Goal: Task Accomplishment & Management: Complete application form

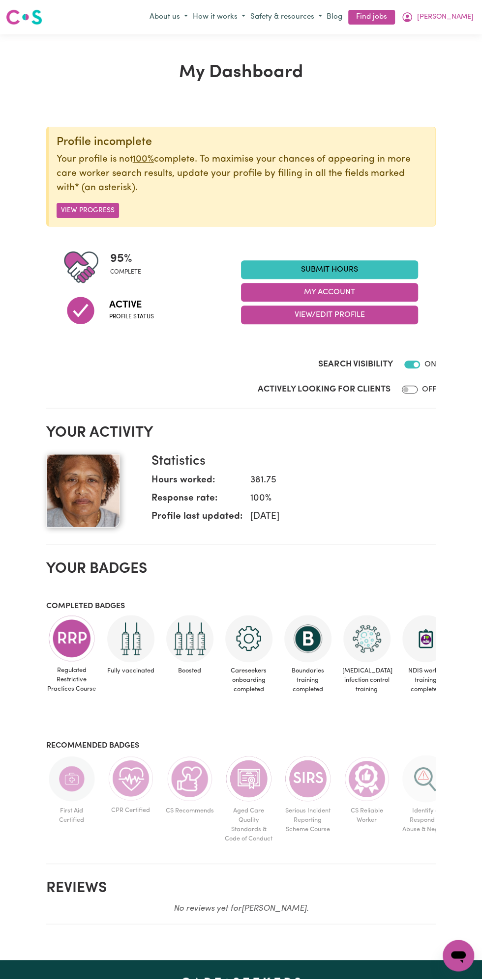
click at [349, 265] on link "Submit Hours" at bounding box center [329, 269] width 177 height 19
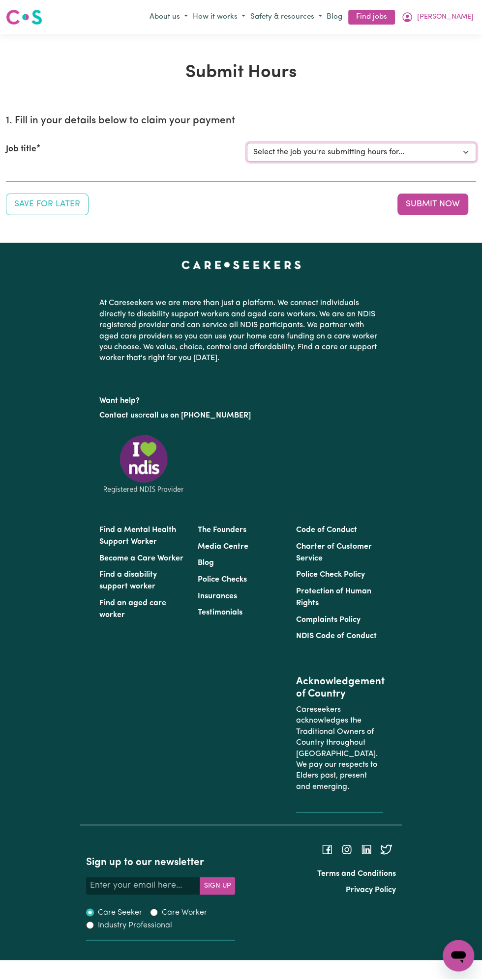
click at [361, 152] on select "Select the job you're submitting hours for... [Vartouhie ([PERSON_NAME]) [PERSO…" at bounding box center [361, 152] width 229 height 19
select select "13810"
click at [247, 143] on select "Select the job you're submitting hours for... [Vartouhie ([PERSON_NAME]) [PERSO…" at bounding box center [361, 152] width 229 height 19
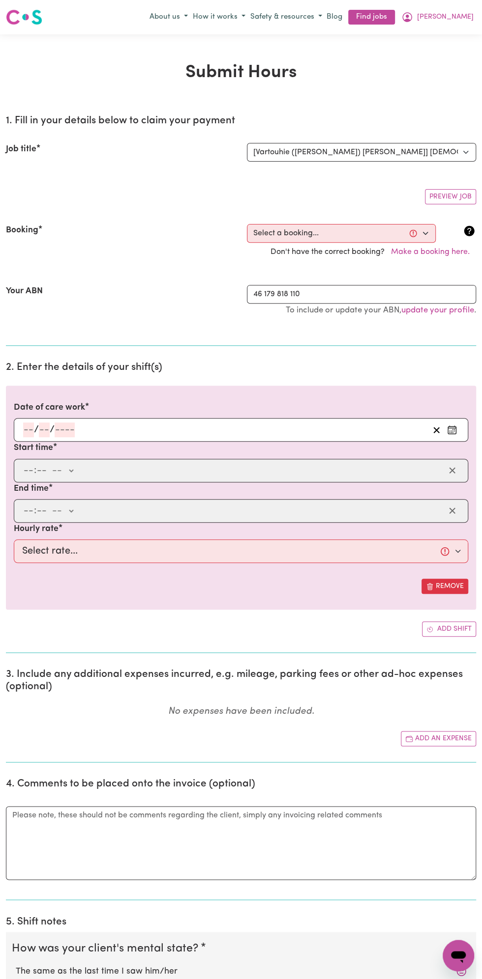
click at [54, 369] on h2 "2. Enter the details of your shift(s)" at bounding box center [241, 368] width 470 height 12
click at [44, 430] on input "number" at bounding box center [44, 430] width 11 height 15
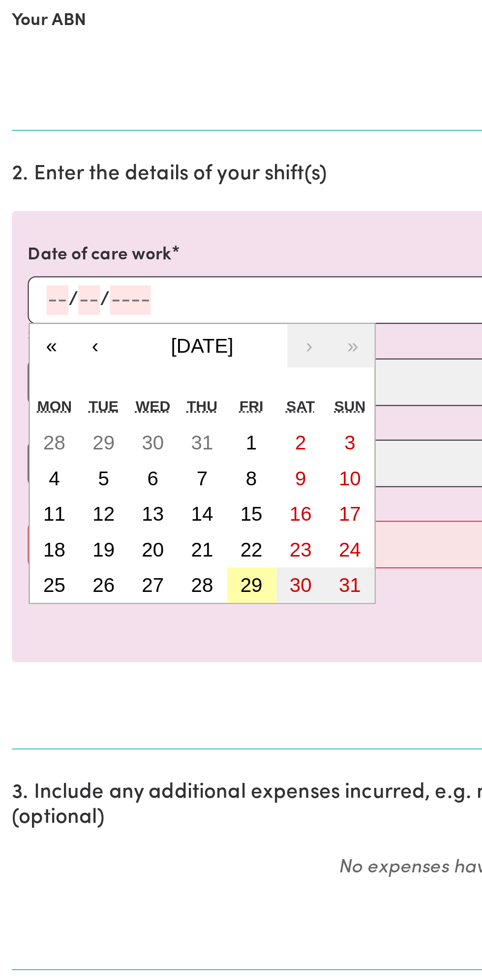
click at [127, 569] on abbr "29" at bounding box center [124, 571] width 11 height 11
type input "[DATE]"
type input "29"
type input "8"
type input "2025"
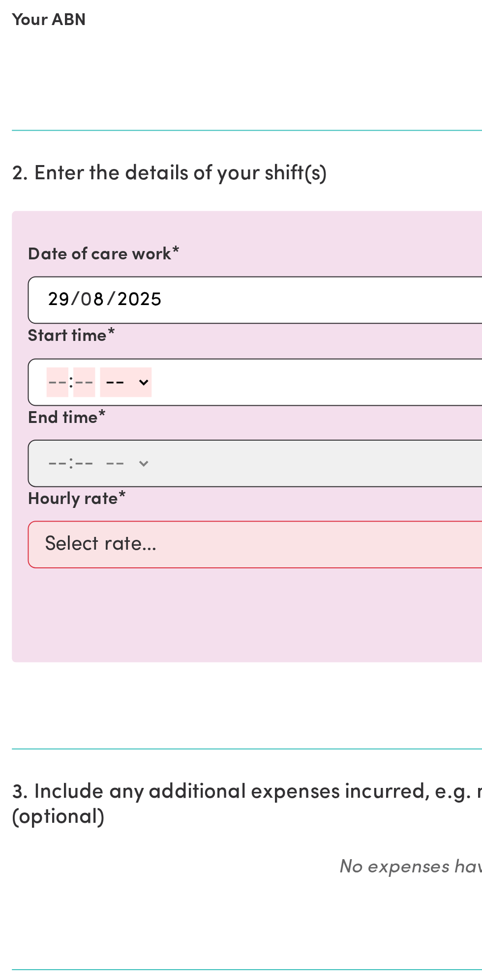
click at [30, 469] on input "number" at bounding box center [28, 470] width 11 height 15
type input "12"
type input "0"
click at [75, 468] on select "-- am pm" at bounding box center [64, 470] width 26 height 15
select select "pm"
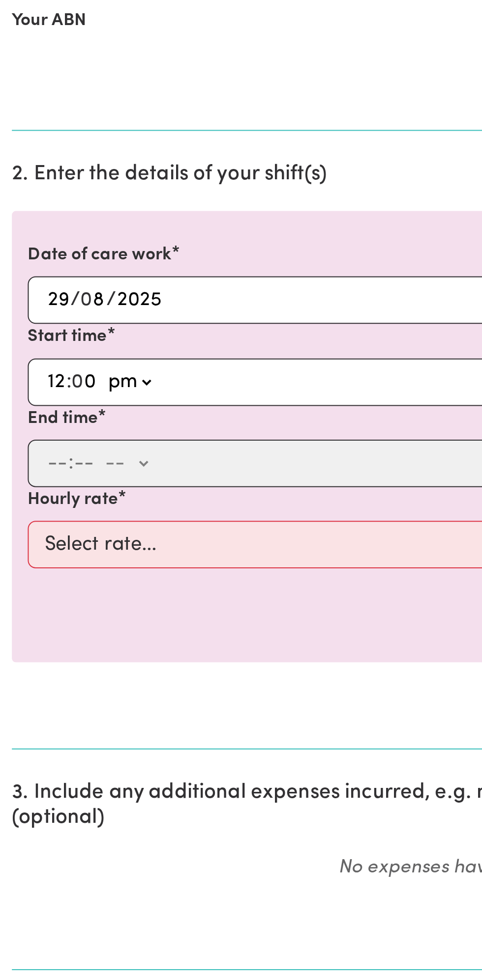
click at [51, 463] on select "-- am pm" at bounding box center [64, 470] width 26 height 15
type input "12:00"
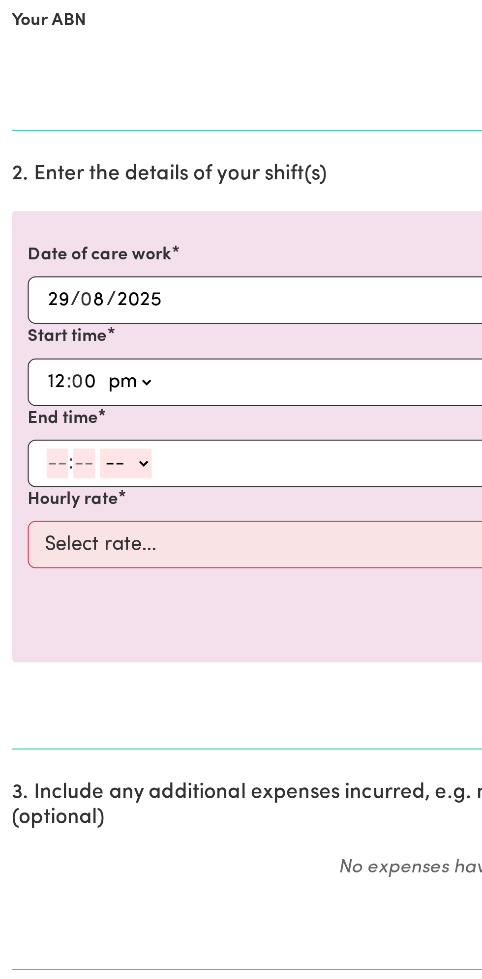
click at [22, 513] on div ": -- am pm" at bounding box center [233, 511] width 422 height 15
type input "1"
click at [38, 512] on input "number" at bounding box center [37, 511] width 11 height 15
type input "0"
click at [71, 509] on select "-- am pm" at bounding box center [61, 511] width 26 height 15
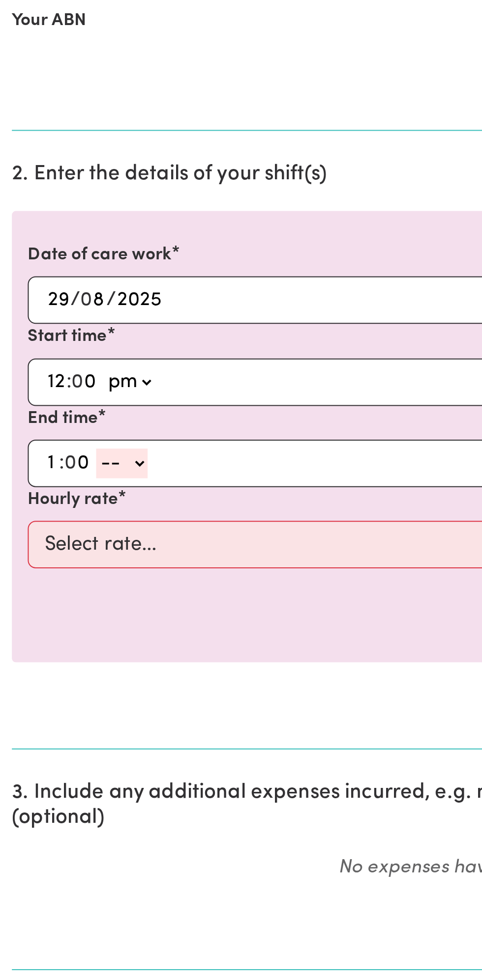
select select "pm"
click at [48, 504] on select "-- am pm" at bounding box center [61, 511] width 26 height 15
type input "13:00"
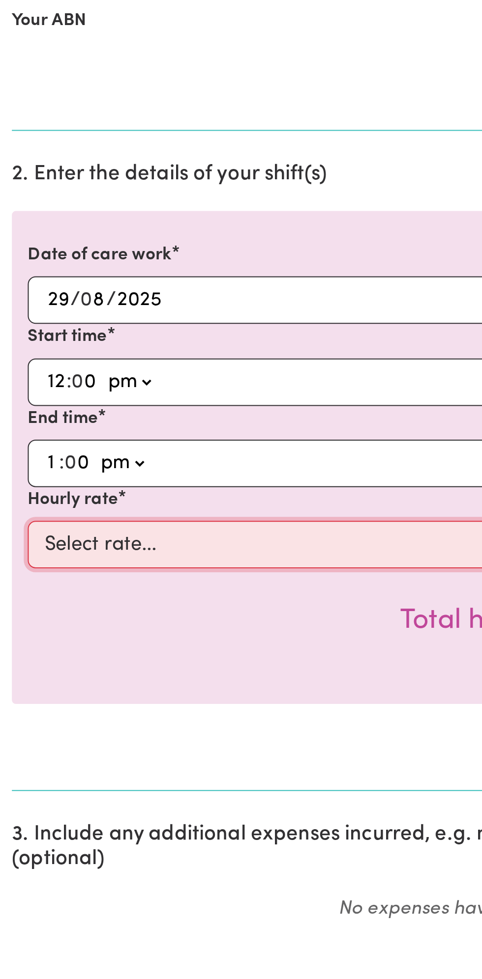
click at [115, 548] on select "Select rate... $49.00 (Weekday) $60.00 ([DATE])" at bounding box center [241, 551] width 454 height 24
select select "49-Weekday"
click at [14, 539] on select "Select rate... $49.00 (Weekday) $60.00 ([DATE])" at bounding box center [241, 551] width 454 height 24
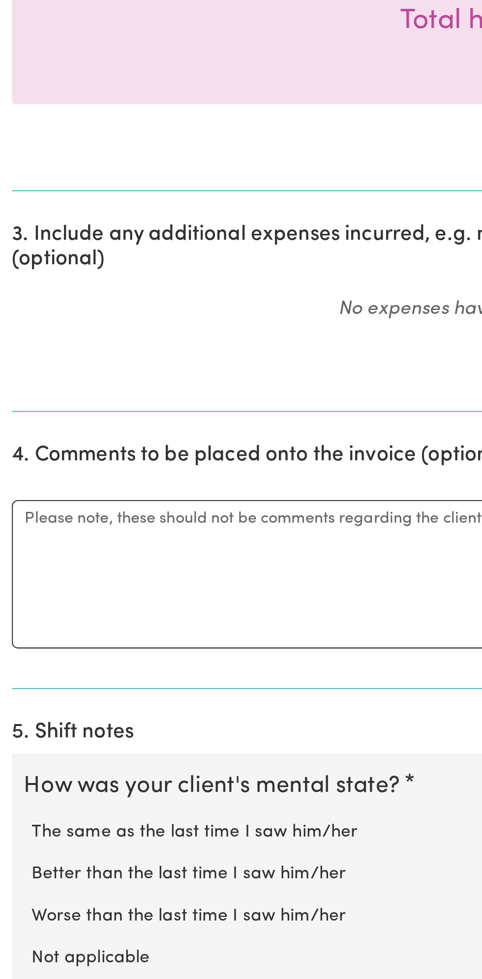
scroll to position [88, 0]
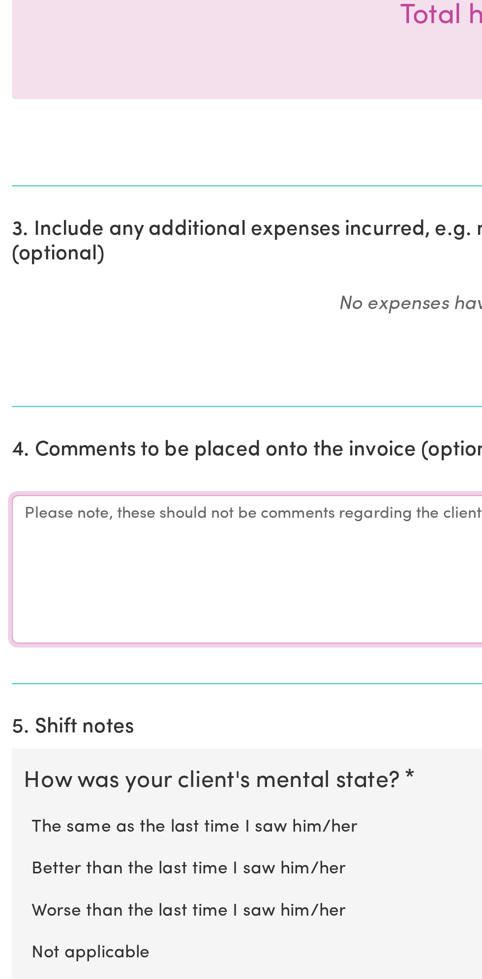
click at [53, 769] on textarea "Comments" at bounding box center [241, 776] width 470 height 74
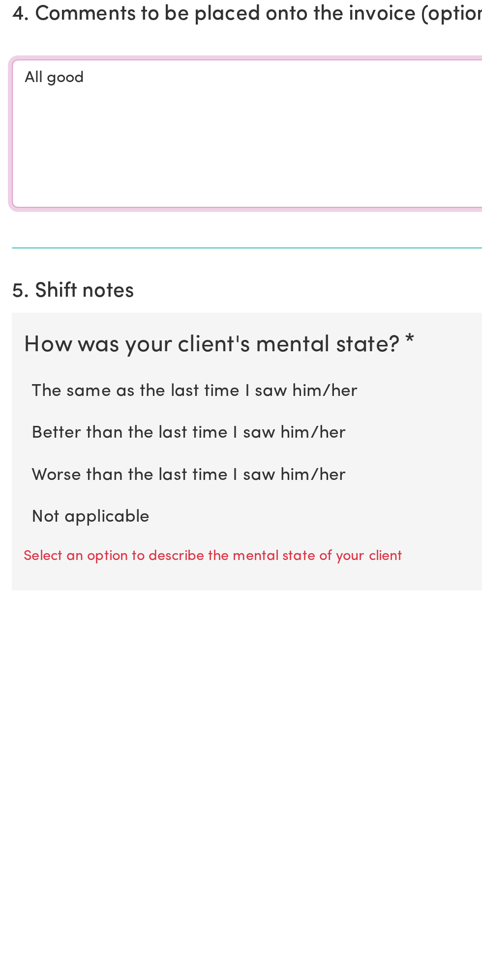
scroll to position [112, 0]
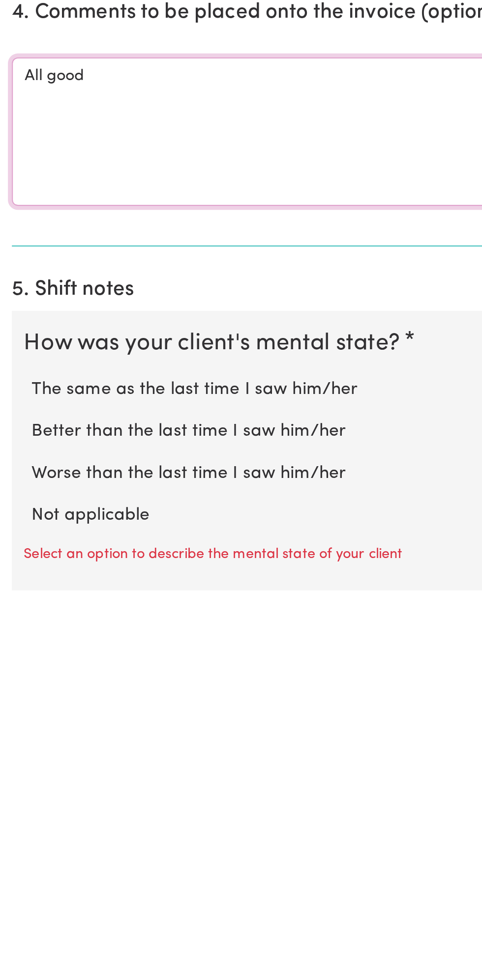
type textarea "All good"
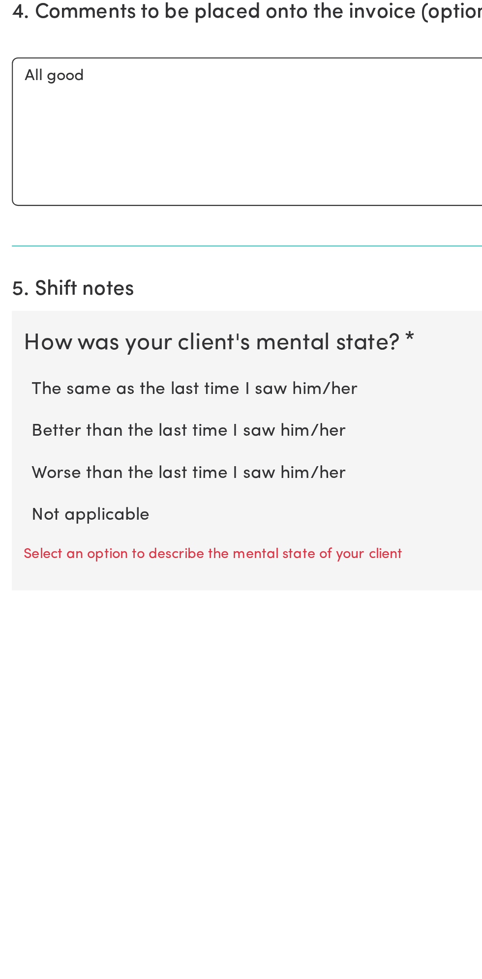
click at [67, 937] on label "Not applicable" at bounding box center [241, 942] width 450 height 13
click at [16, 936] on input "Not applicable" at bounding box center [15, 936] width 0 height 0
radio input "true"
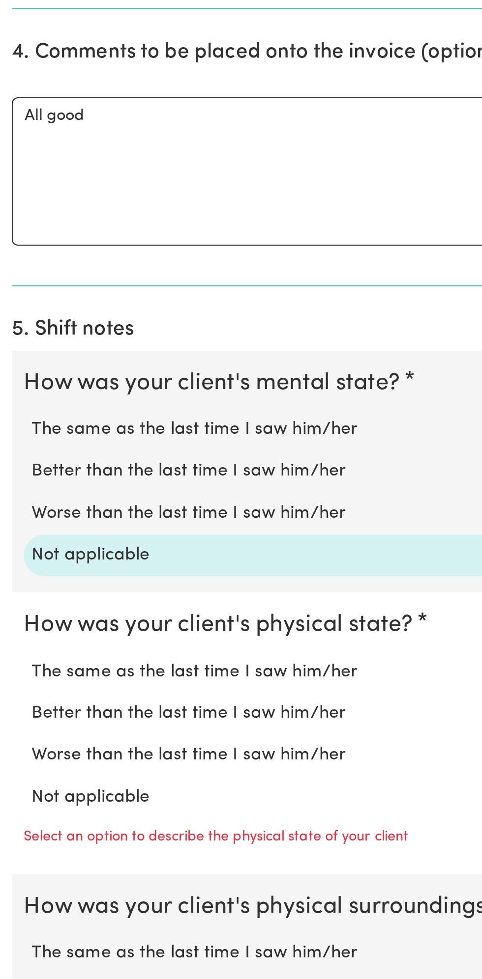
scroll to position [290, 0]
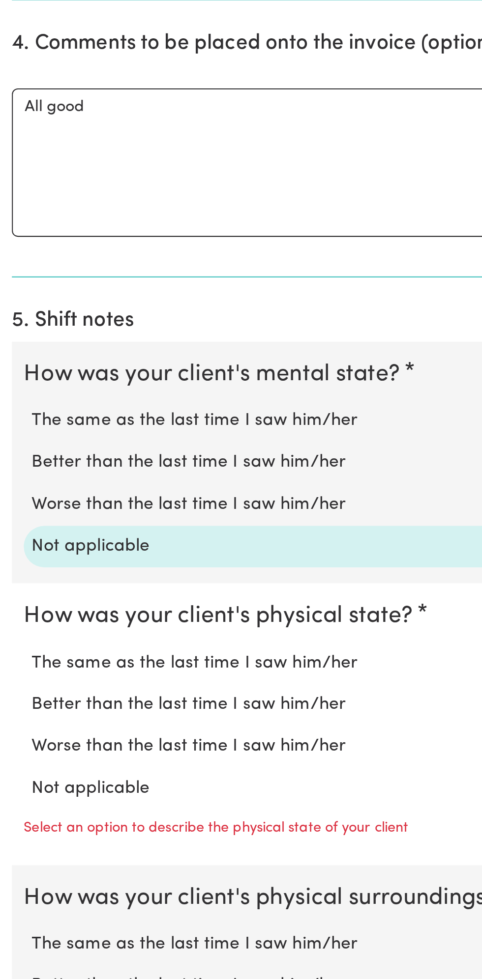
click at [56, 883] on label "Not applicable" at bounding box center [241, 885] width 450 height 13
click at [16, 879] on input "Not applicable" at bounding box center [15, 878] width 0 height 0
radio input "true"
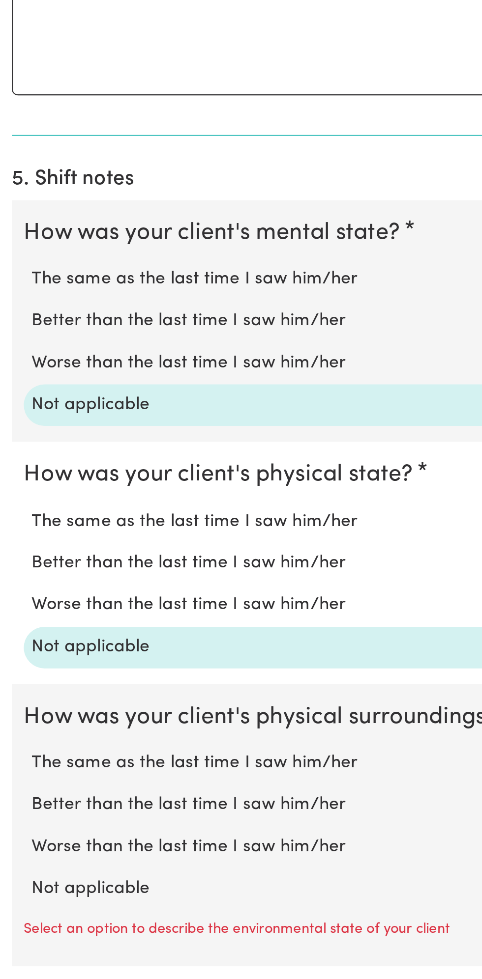
scroll to position [410, 0]
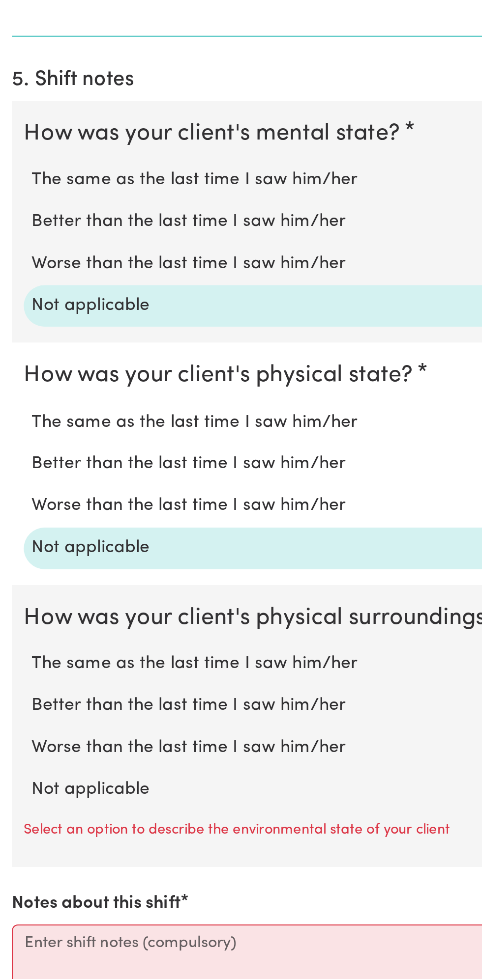
click at [58, 878] on label "Not applicable" at bounding box center [241, 884] width 450 height 13
click at [16, 878] on input "Not applicable" at bounding box center [15, 878] width 0 height 0
radio input "true"
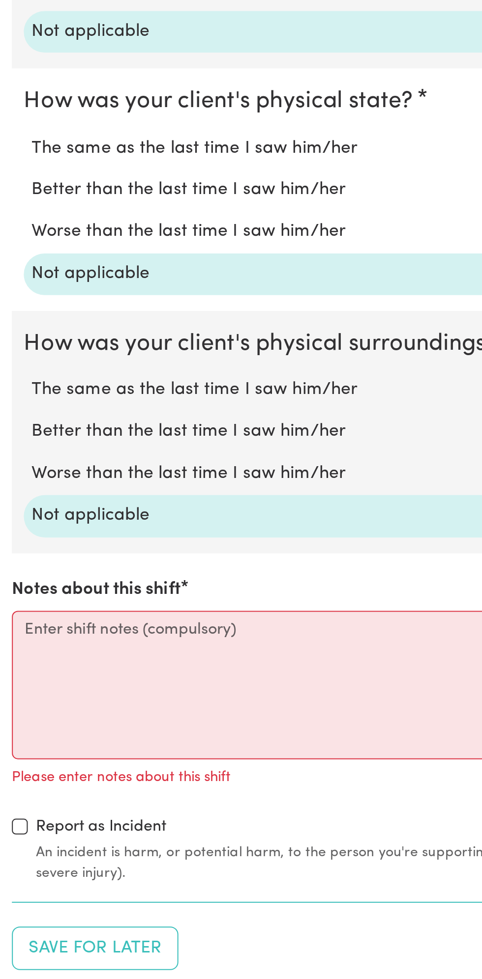
scroll to position [552, 0]
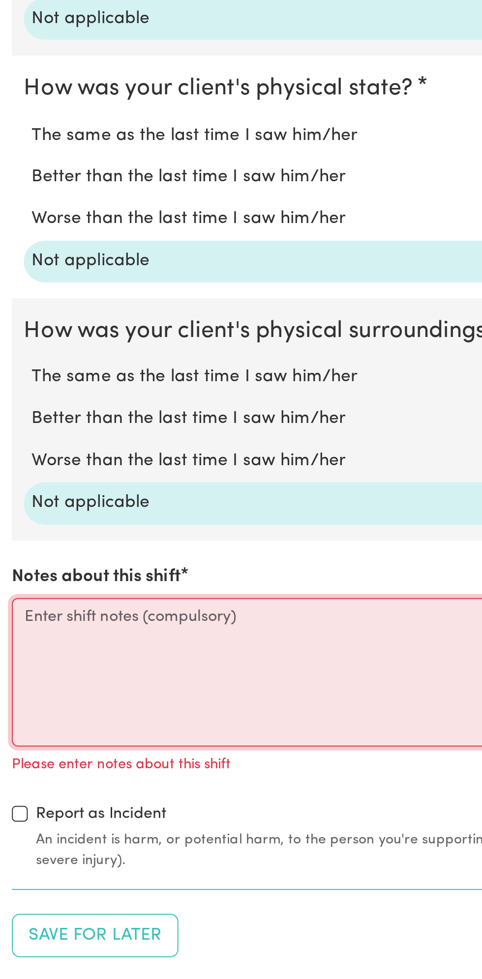
click at [72, 818] on textarea "Notes about this shift" at bounding box center [241, 827] width 470 height 74
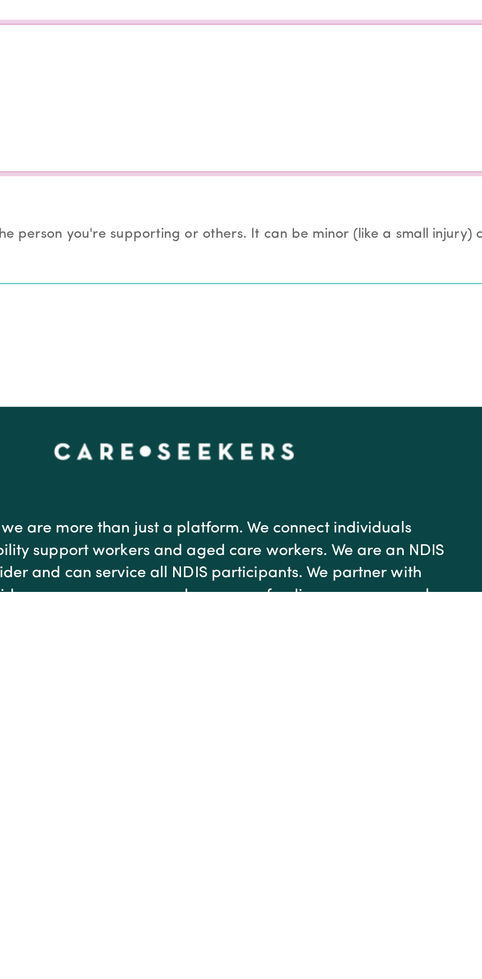
scroll to position [645, 0]
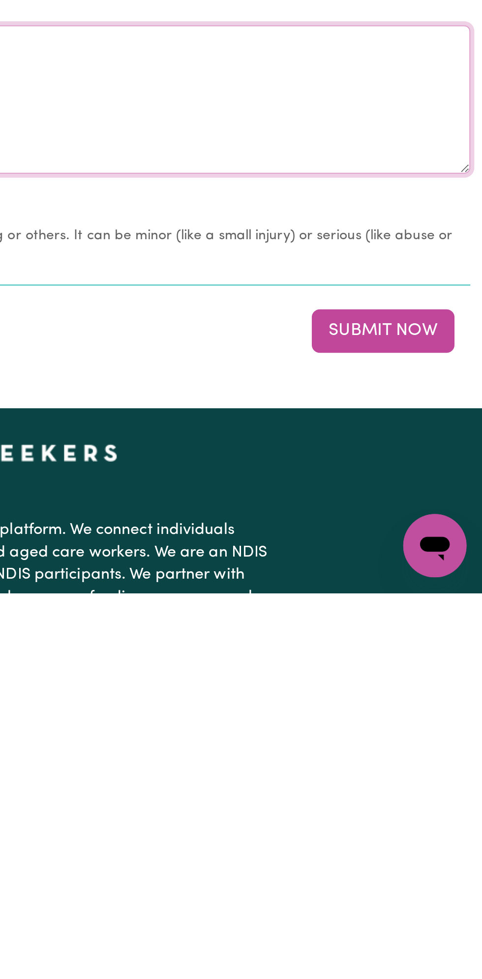
type textarea "Nothing changes all good"
click at [439, 840] on button "Submit Now" at bounding box center [432, 849] width 71 height 22
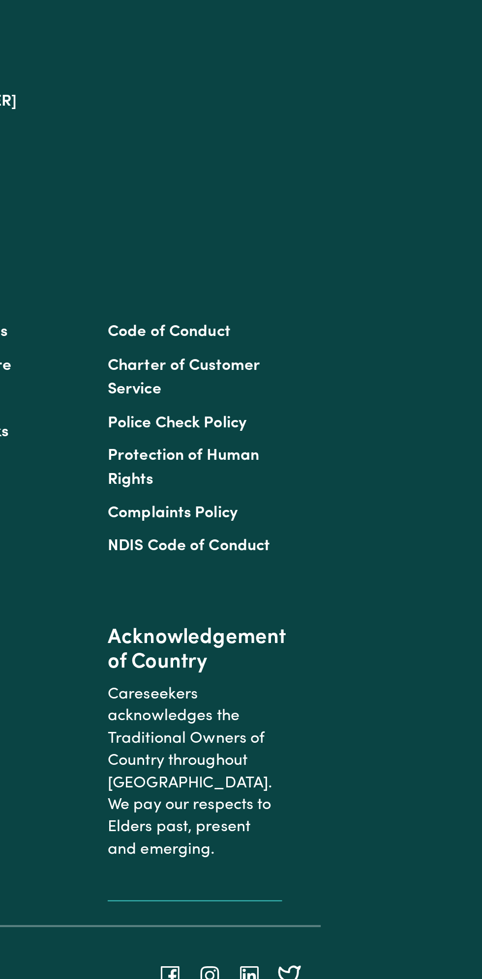
scroll to position [0, 0]
